Goal: Task Accomplishment & Management: Use online tool/utility

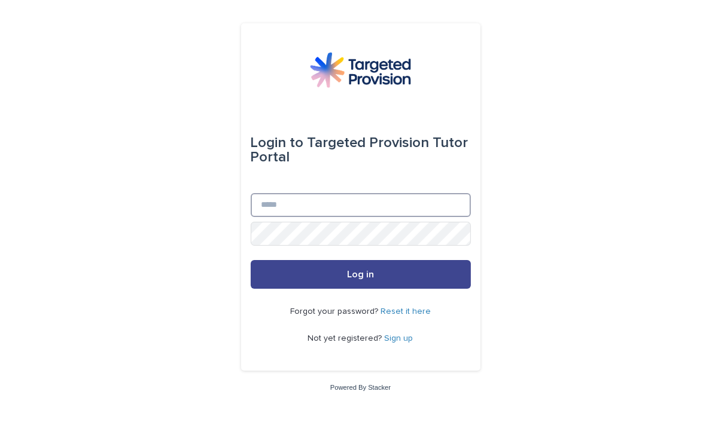
type input "**********"
click at [351, 276] on span "Log in" at bounding box center [360, 275] width 27 height 10
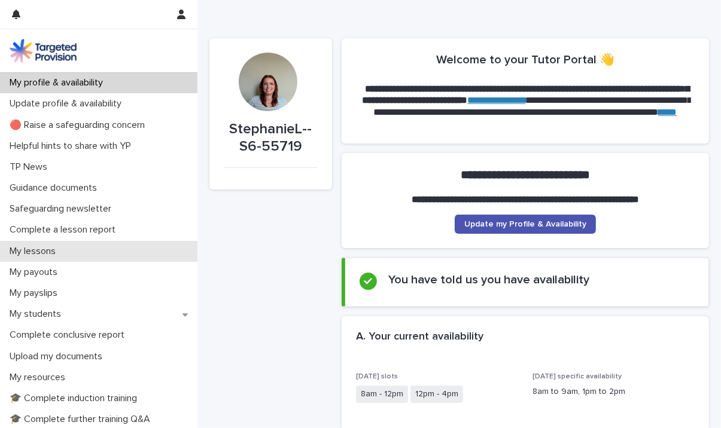
click at [67, 248] on div "My lessons" at bounding box center [98, 251] width 197 height 21
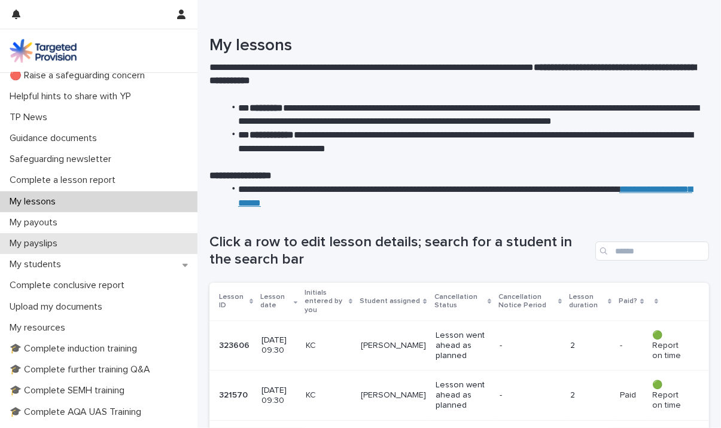
scroll to position [60, 0]
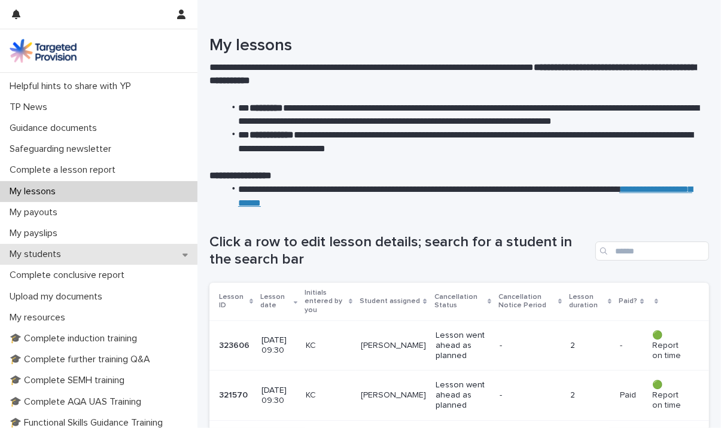
click at [62, 251] on p "My students" at bounding box center [38, 254] width 66 height 11
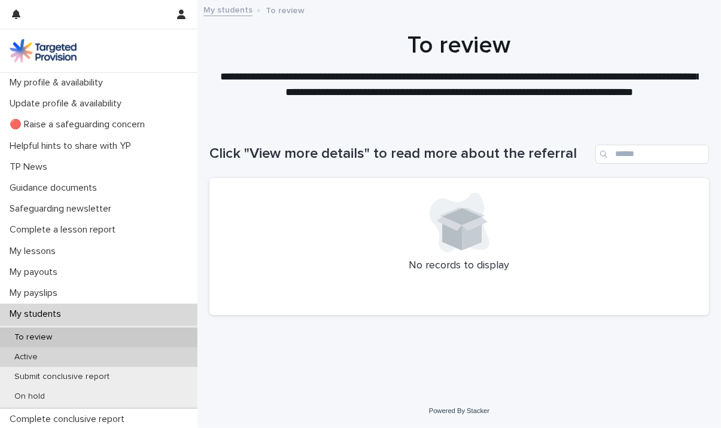
click at [53, 352] on div "Active" at bounding box center [98, 358] width 197 height 20
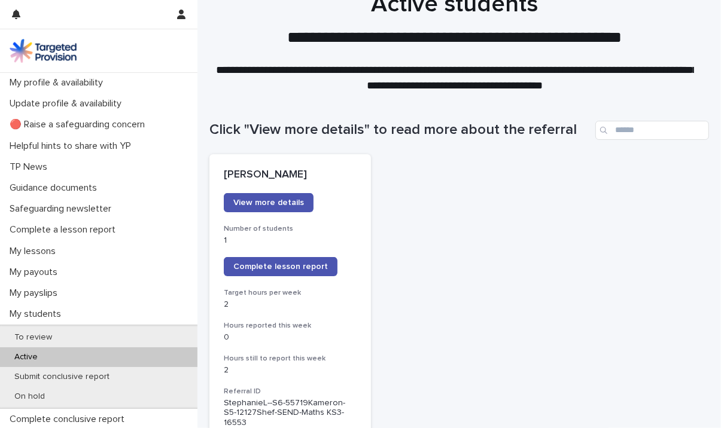
scroll to position [23, 0]
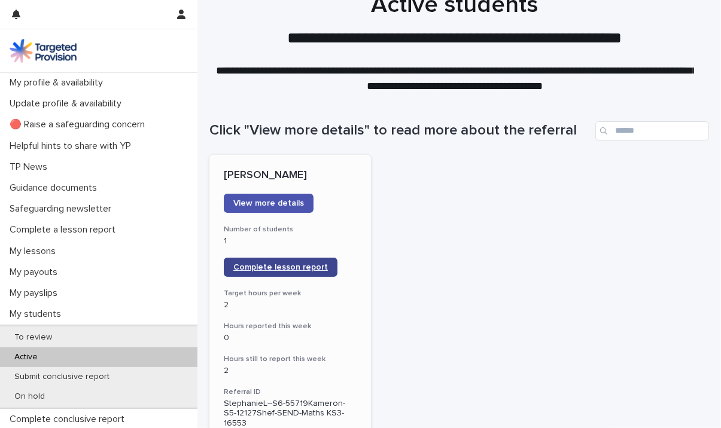
click at [285, 270] on span "Complete lesson report" at bounding box center [280, 267] width 95 height 8
